Goal: Task Accomplishment & Management: Manage account settings

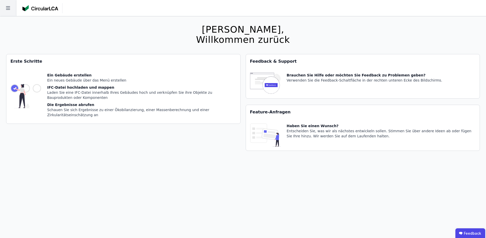
click at [1, 2] on icon at bounding box center [8, 8] width 16 height 16
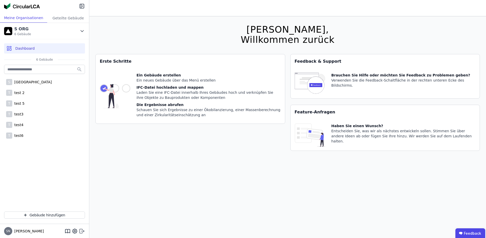
click at [80, 231] on icon at bounding box center [82, 231] width 6 height 6
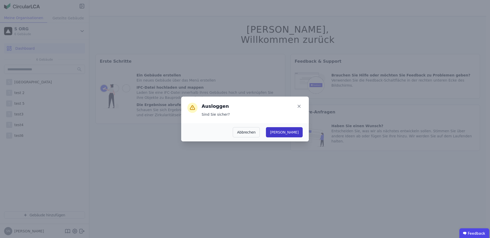
click at [296, 135] on button "Ja" at bounding box center [284, 132] width 37 height 10
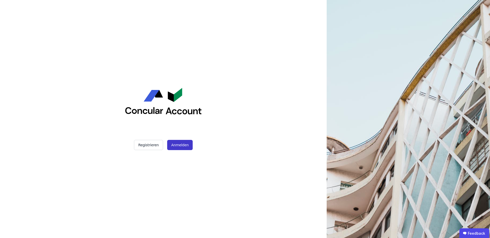
click at [184, 149] on button "Anmelden" at bounding box center [180, 145] width 26 height 10
click at [176, 148] on button "Anmelden" at bounding box center [180, 145] width 26 height 10
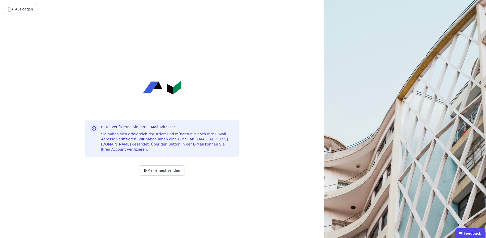
drag, startPoint x: 28, startPoint y: 11, endPoint x: 220, endPoint y: 115, distance: 218.3
click at [220, 115] on div "Ausloggen Bitte, verifizieren Sie Ihre E-Mail-Adresse! Sie haben sich erfolgrei…" at bounding box center [162, 119] width 324 height 238
click at [12, 8] on icon "button" at bounding box center [10, 9] width 6 height 6
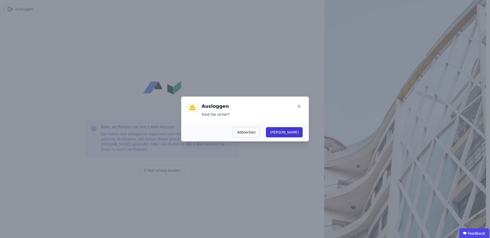
click at [300, 131] on button "Ja" at bounding box center [284, 132] width 37 height 10
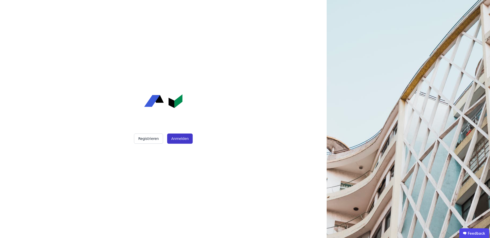
click at [181, 139] on button "Anmelden" at bounding box center [180, 139] width 26 height 10
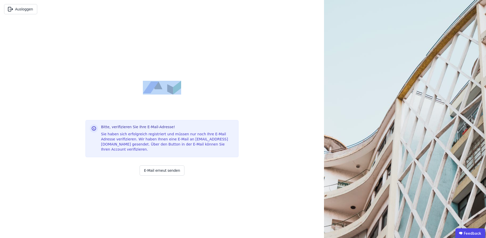
drag, startPoint x: 141, startPoint y: 92, endPoint x: 217, endPoint y: 92, distance: 75.5
click at [217, 92] on div "Bitte, verifizieren Sie Ihre E-Mail-Adresse! Sie haben sich erfolgreich registr…" at bounding box center [161, 128] width 153 height 220
click at [79, 69] on div "Ausloggen Bitte, verifizieren Sie Ihre E-Mail-Adresse! Sie haben sich erfolgrei…" at bounding box center [162, 119] width 324 height 238
click at [23, 9] on button "Ausloggen" at bounding box center [20, 9] width 33 height 10
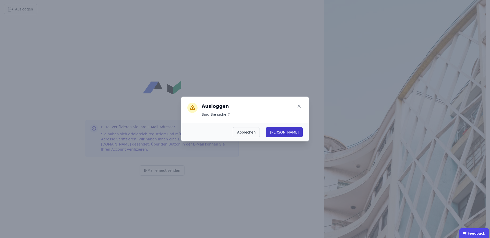
click at [297, 132] on button "Ja" at bounding box center [284, 132] width 37 height 10
